Goal: Information Seeking & Learning: Learn about a topic

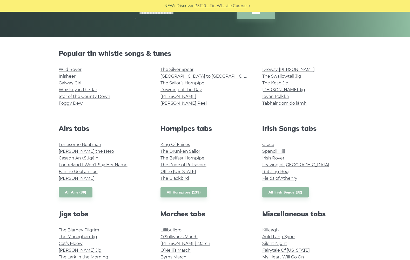
scroll to position [182, 0]
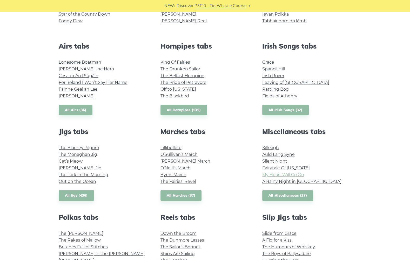
click at [286, 174] on link "My Heart Will Go On" at bounding box center [283, 174] width 42 height 5
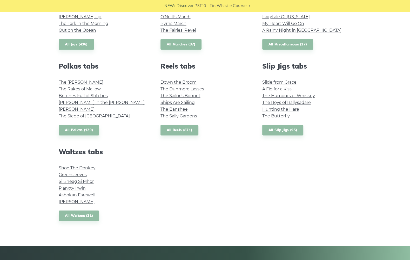
scroll to position [337, 0]
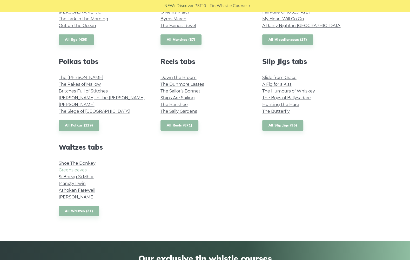
click at [63, 171] on link "Greensleeves" at bounding box center [73, 169] width 28 height 5
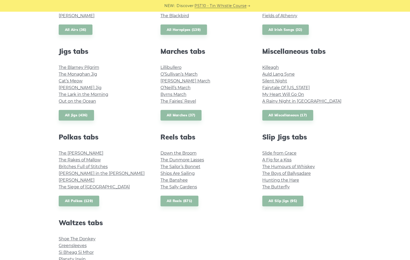
scroll to position [245, 0]
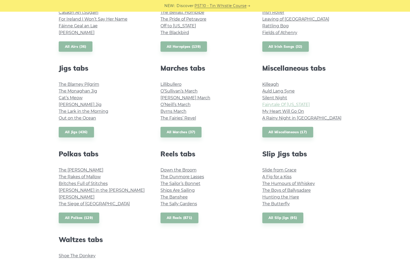
click at [292, 105] on link "Fairytale Of [US_STATE]" at bounding box center [285, 104] width 47 height 5
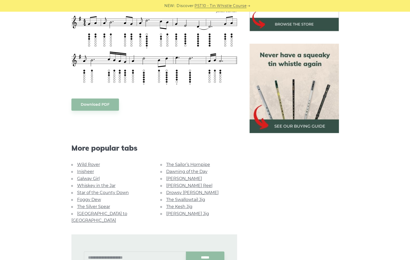
scroll to position [234, 0]
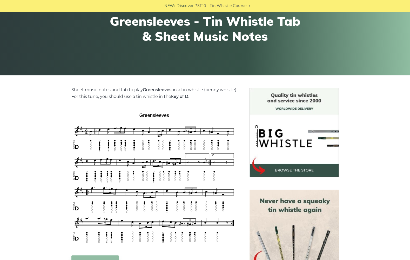
scroll to position [104, 0]
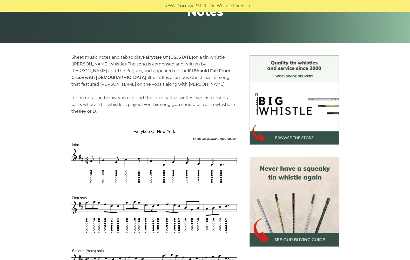
scroll to position [104, 0]
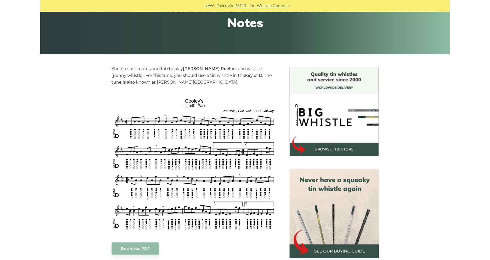
scroll to position [78, 0]
